Goal: Transaction & Acquisition: Purchase product/service

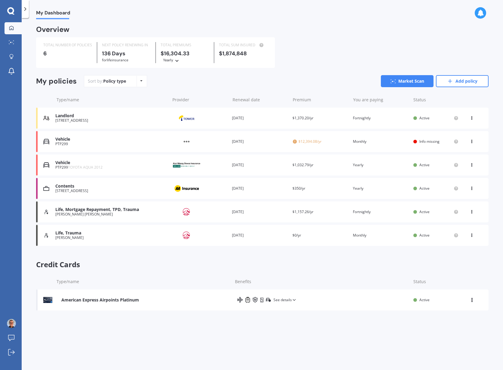
click at [91, 167] on span "TOYOTA AQUA 2012" at bounding box center [85, 167] width 35 height 5
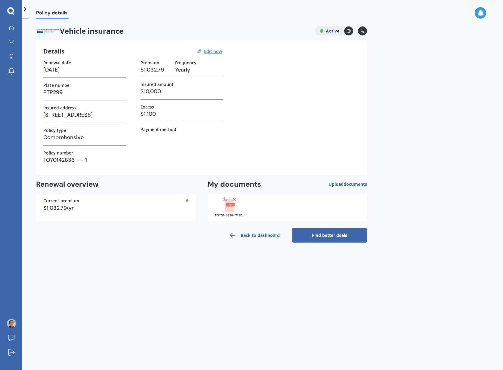
click at [327, 237] on link "Find better deals" at bounding box center [329, 235] width 75 height 14
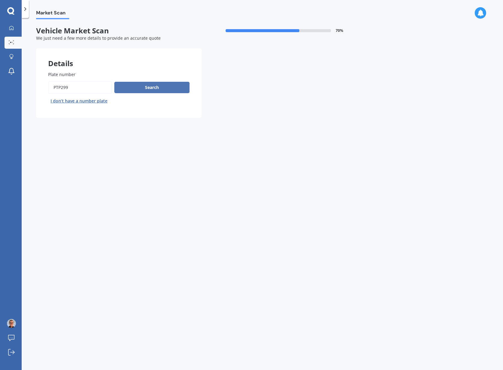
click at [149, 82] on button "Search" at bounding box center [151, 87] width 75 height 11
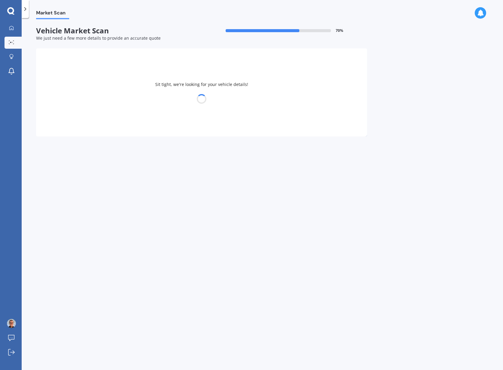
select select "TOYOTA"
select select "AQUA"
select select "25"
select select "12"
select select "1994"
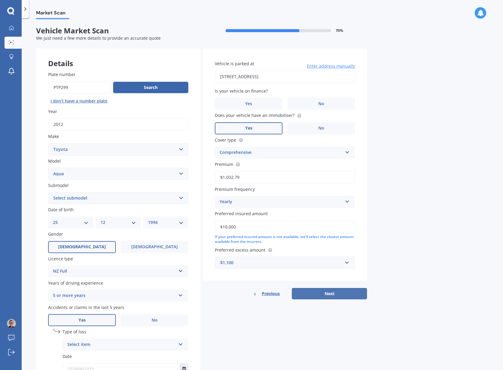
click at [328, 296] on button "Next" at bounding box center [329, 293] width 75 height 11
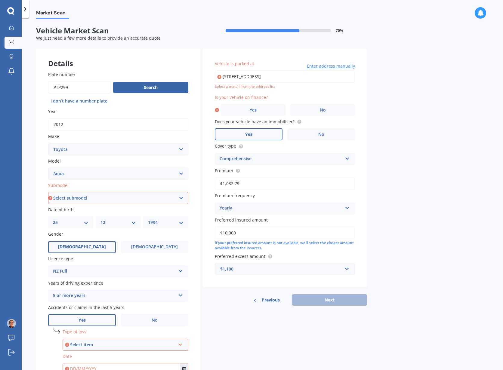
click at [109, 201] on select "Select submodel Hatchback Hybrid" at bounding box center [118, 198] width 140 height 12
click at [48, 192] on select "Select submodel Hatchback Hybrid" at bounding box center [118, 198] width 140 height 12
click at [108, 195] on select "Select submodel Hatchback Hybrid" at bounding box center [118, 198] width 140 height 12
select select "HYBRID"
click at [48, 192] on select "Select submodel Hatchback Hybrid" at bounding box center [118, 198] width 140 height 12
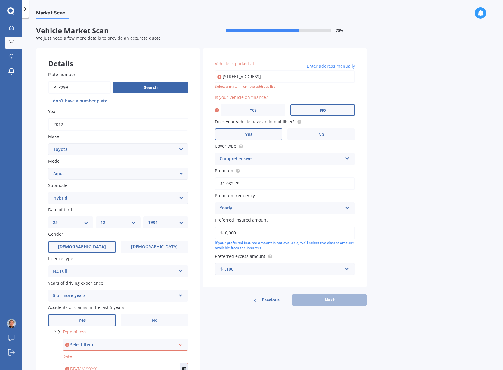
click at [306, 104] on label "No" at bounding box center [322, 110] width 65 height 12
click at [0, 0] on input "No" at bounding box center [0, 0] width 0 height 0
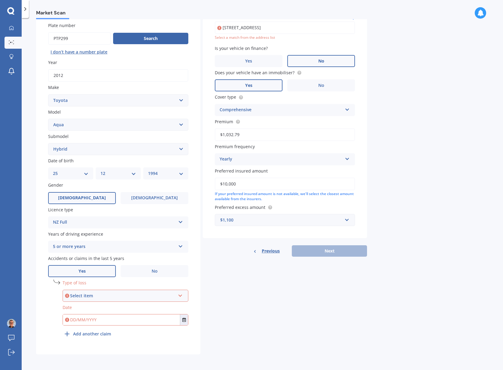
click at [117, 299] on div "Select item" at bounding box center [122, 296] width 105 height 7
click at [102, 318] on span "Not at fault accident" at bounding box center [89, 318] width 43 height 6
click at [109, 319] on input "text" at bounding box center [121, 320] width 117 height 11
click at [185, 320] on icon "Select date" at bounding box center [184, 320] width 4 height 4
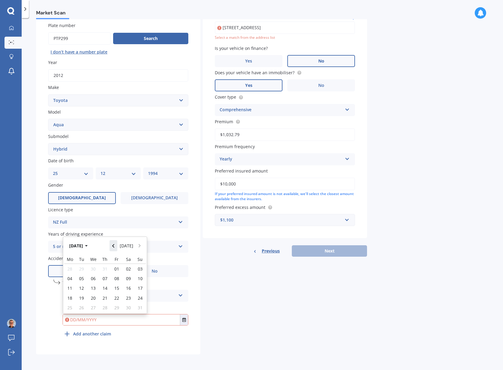
click at [115, 245] on icon "Navigate back" at bounding box center [113, 246] width 3 height 4
click at [83, 269] on span "01" at bounding box center [81, 269] width 5 height 6
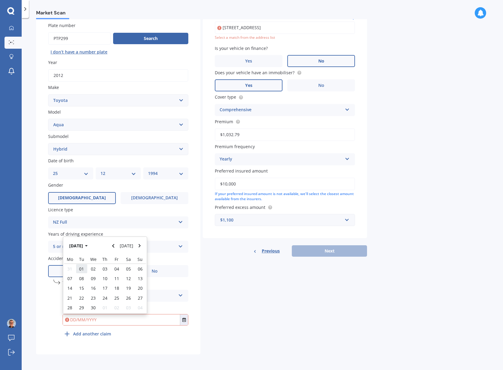
type input "[DATE]"
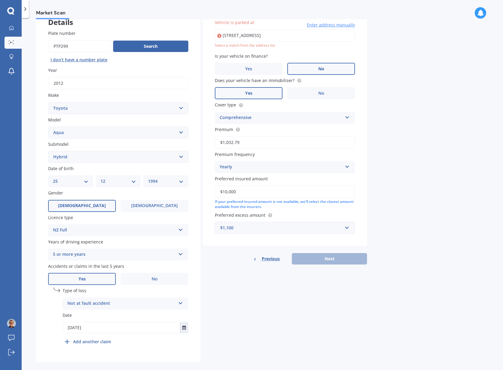
click at [283, 299] on div "Details Plate number Search I don’t have a number plate Year [DATE] Make Select…" at bounding box center [201, 184] width 331 height 355
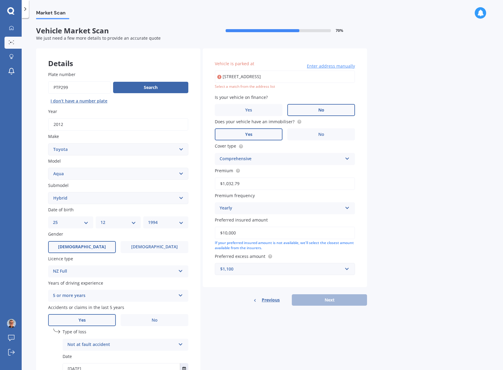
type input "[STREET_ADDRESS]"
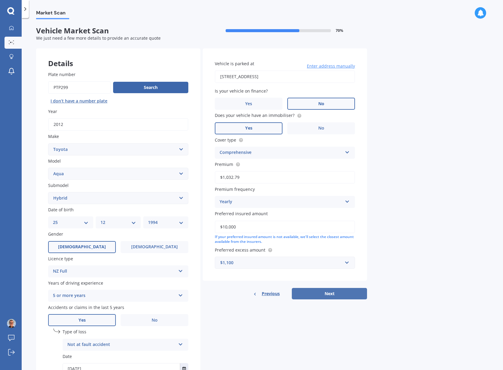
click at [344, 288] on button "Next" at bounding box center [329, 293] width 75 height 11
select select "25"
select select "12"
select select "1994"
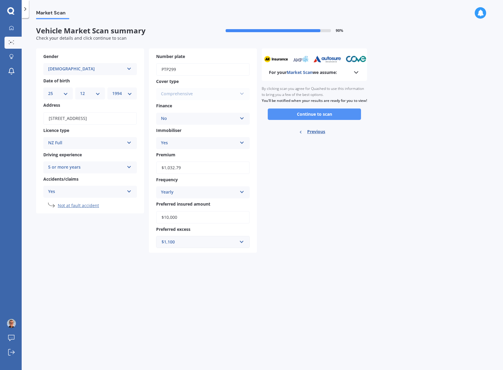
click at [316, 120] on button "Continue to scan" at bounding box center [314, 114] width 93 height 11
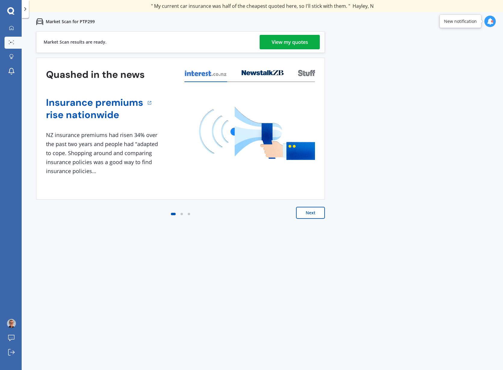
click at [303, 49] on div "View my quotes" at bounding box center [290, 42] width 36 height 14
